Goal: Task Accomplishment & Management: Use online tool/utility

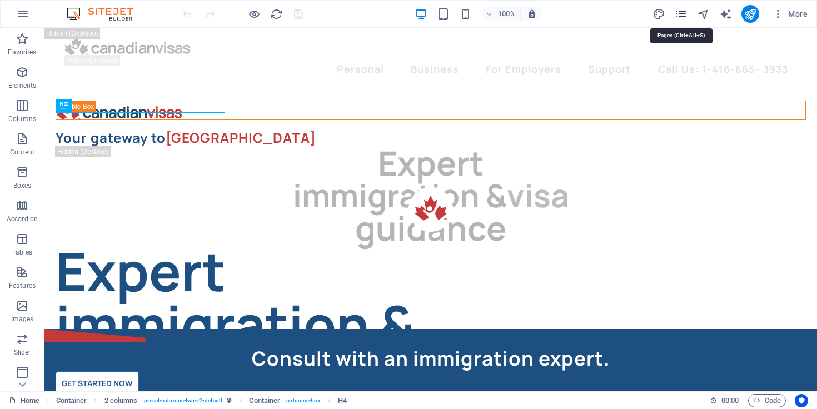
click at [684, 14] on icon "pages" at bounding box center [681, 14] width 13 height 13
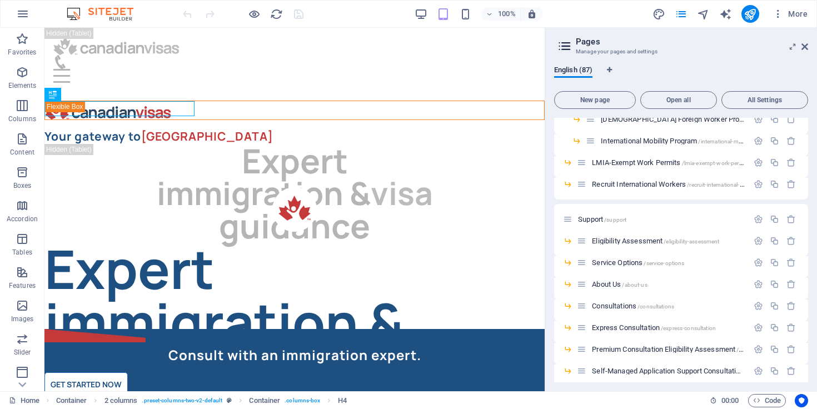
scroll to position [1148, 0]
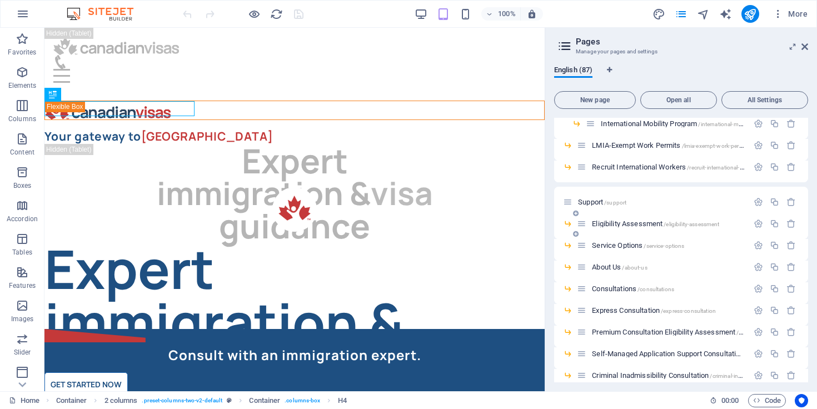
click at [635, 223] on span "Eligibility Assessment /eligibility-assessment" at bounding box center [655, 224] width 127 height 8
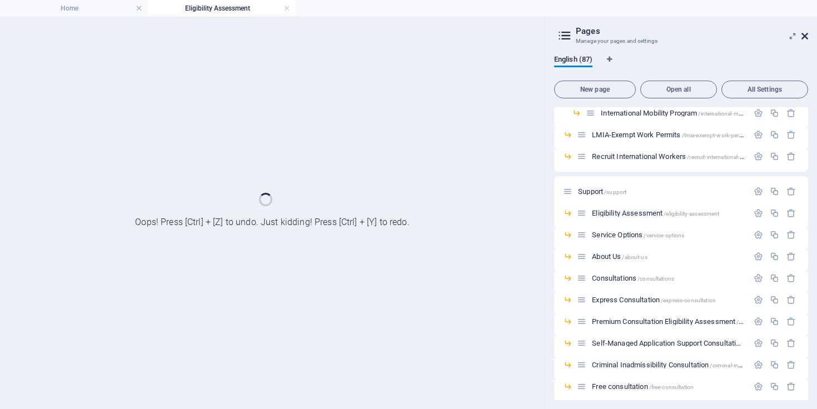
click at [804, 33] on icon at bounding box center [805, 36] width 7 height 9
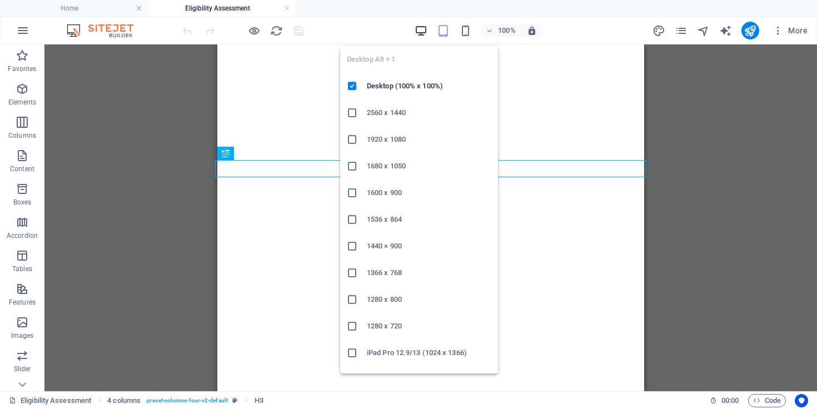
click at [416, 32] on icon "button" at bounding box center [421, 30] width 13 height 13
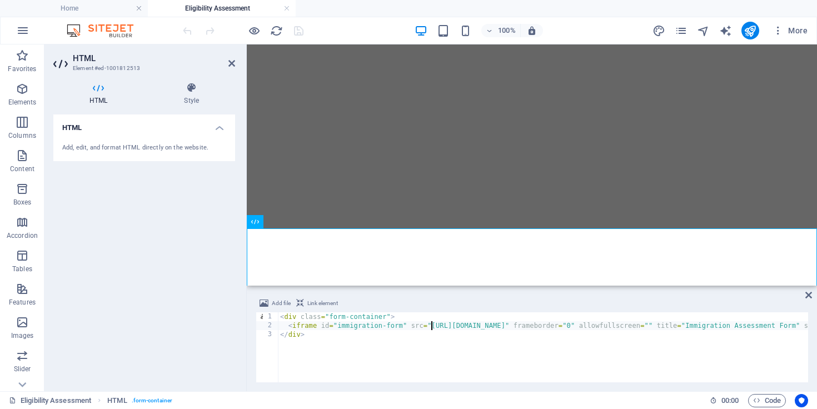
click at [431, 326] on div "< div class = "form-container" > < iframe id = "immigration-form" src = "[URL][…" at bounding box center [700, 355] width 845 height 86
type textarea "<iframe id="immigration-form" src="[URL][DOMAIN_NAME]" frameborder="0" allowful…"
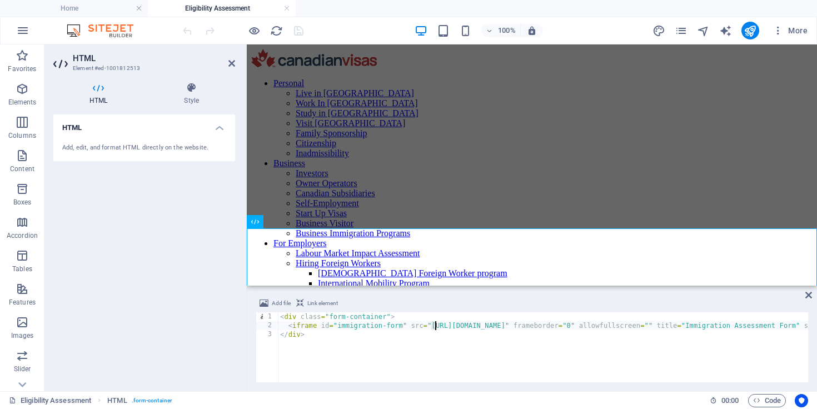
scroll to position [0, 0]
drag, startPoint x: 433, startPoint y: 327, endPoint x: 694, endPoint y: 325, distance: 260.7
click at [694, 325] on div "< div class = "form-container" > < iframe id = "immigration-form" src = "[URL][…" at bounding box center [700, 355] width 845 height 86
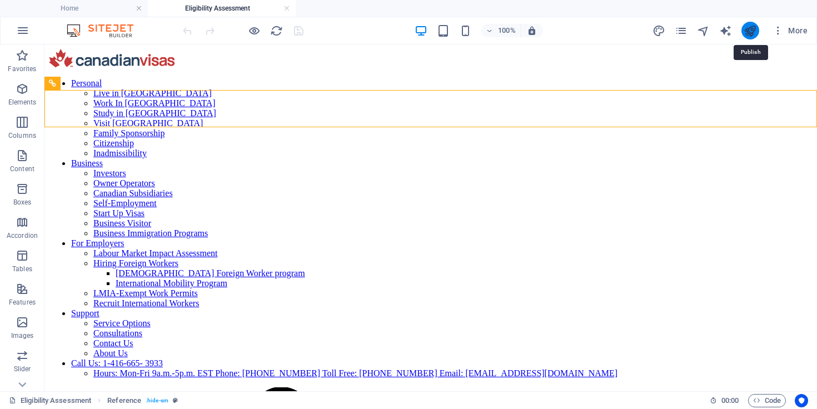
click at [751, 32] on icon "publish" at bounding box center [750, 30] width 13 height 13
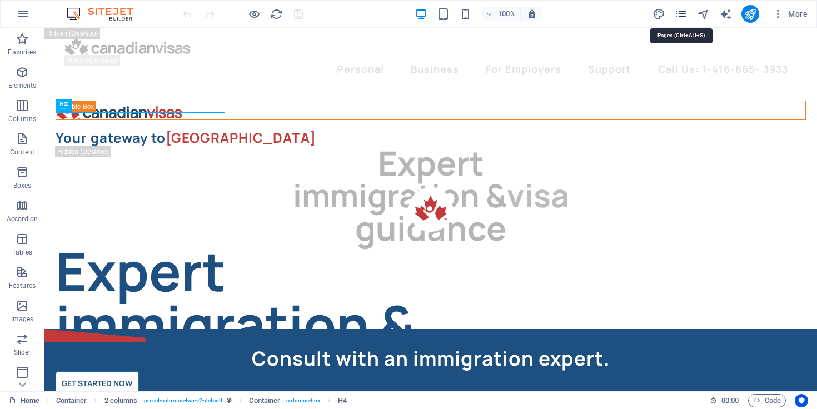
click at [680, 14] on icon "pages" at bounding box center [681, 14] width 13 height 13
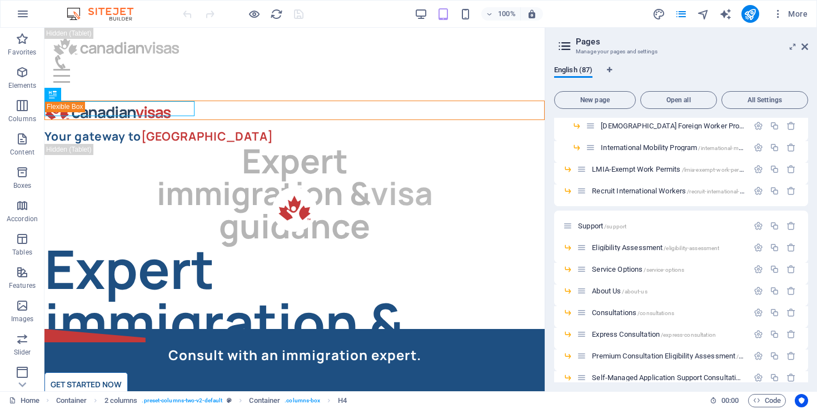
scroll to position [1126, 0]
click at [613, 247] on span "Eligibility Assessment /eligibility-assessment" at bounding box center [655, 246] width 127 height 8
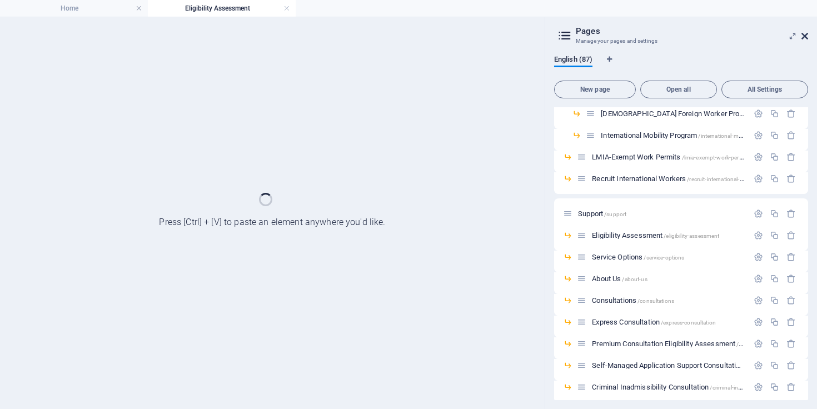
click at [805, 36] on icon at bounding box center [805, 36] width 7 height 9
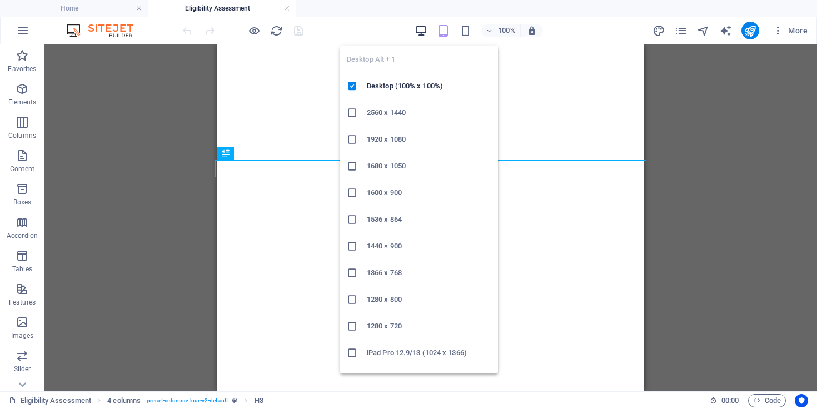
click at [422, 27] on icon "button" at bounding box center [421, 30] width 13 height 13
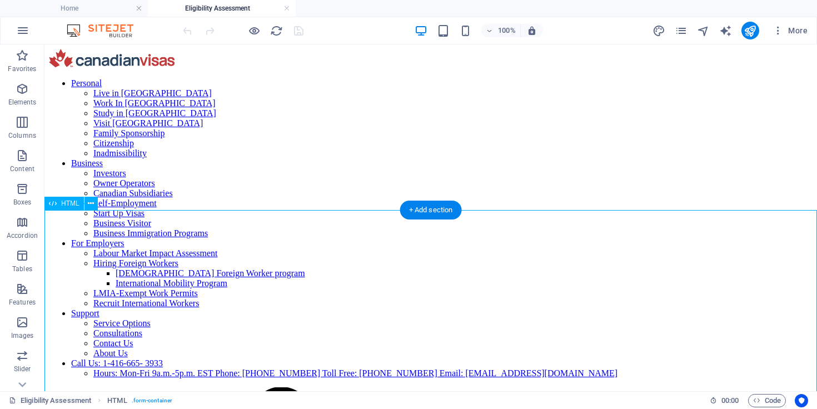
scroll to position [0, 0]
drag, startPoint x: 544, startPoint y: 315, endPoint x: 555, endPoint y: 250, distance: 66.4
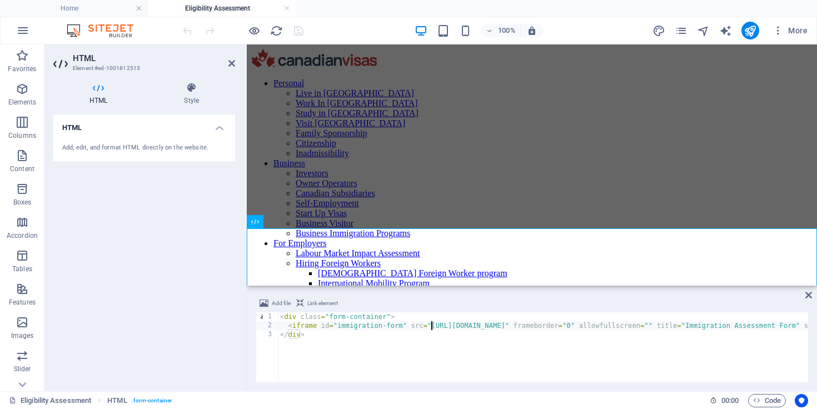
click at [432, 326] on div "< div class = "form-container" > < iframe id = "immigration-form" src = "[URL][…" at bounding box center [700, 355] width 845 height 86
type textarea "<iframe id="immigration-form" src="[URL][DOMAIN_NAME]" frameborder="0" allowful…"
click at [315, 29] on div "100% More" at bounding box center [496, 31] width 631 height 18
click at [297, 33] on icon "save" at bounding box center [298, 30] width 13 height 13
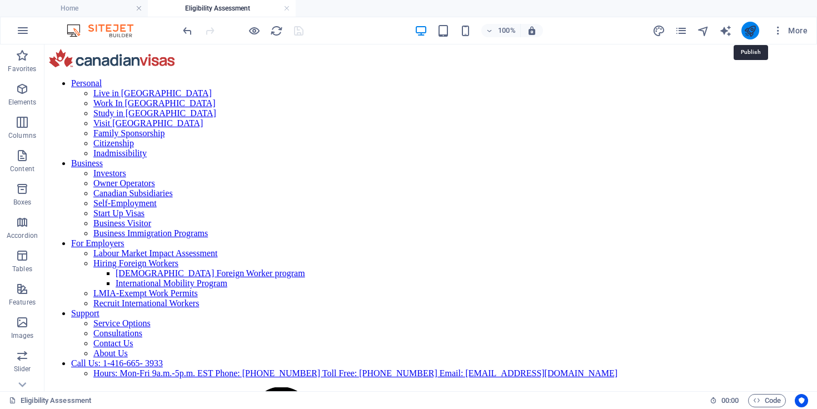
click at [746, 27] on icon "publish" at bounding box center [750, 30] width 13 height 13
